Goal: Task Accomplishment & Management: Use online tool/utility

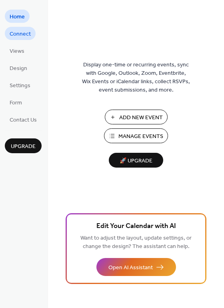
click at [22, 33] on span "Connect" at bounding box center [20, 34] width 21 height 8
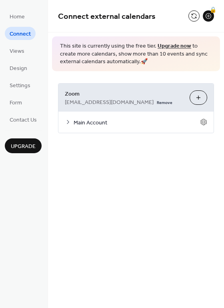
click at [201, 97] on button "Customize" at bounding box center [199, 97] width 18 height 14
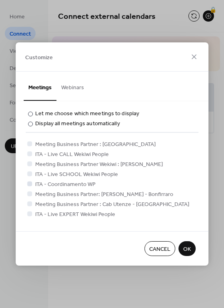
scroll to position [130, 0]
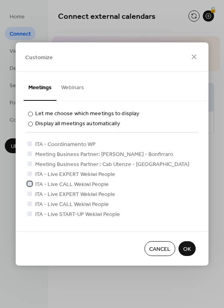
click at [29, 184] on div at bounding box center [29, 183] width 5 height 5
click at [30, 194] on div at bounding box center [29, 193] width 5 height 5
click at [29, 204] on div at bounding box center [29, 203] width 5 height 5
click at [30, 210] on div at bounding box center [30, 214] width 8 height 8
click at [30, 174] on icon at bounding box center [29, 173] width 3 height 2
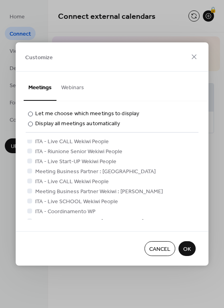
scroll to position [50, 0]
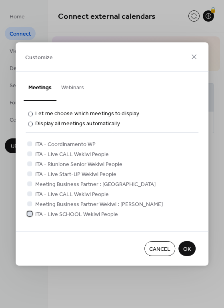
click at [32, 214] on div at bounding box center [29, 213] width 5 height 5
click at [30, 152] on icon at bounding box center [29, 153] width 3 height 3
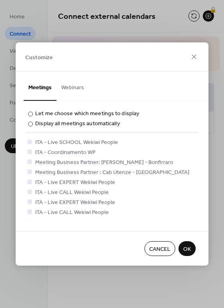
scroll to position [130, 0]
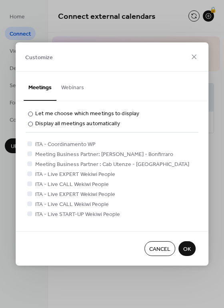
click at [184, 246] on span "OK" at bounding box center [187, 249] width 8 height 8
